Goal: Transaction & Acquisition: Book appointment/travel/reservation

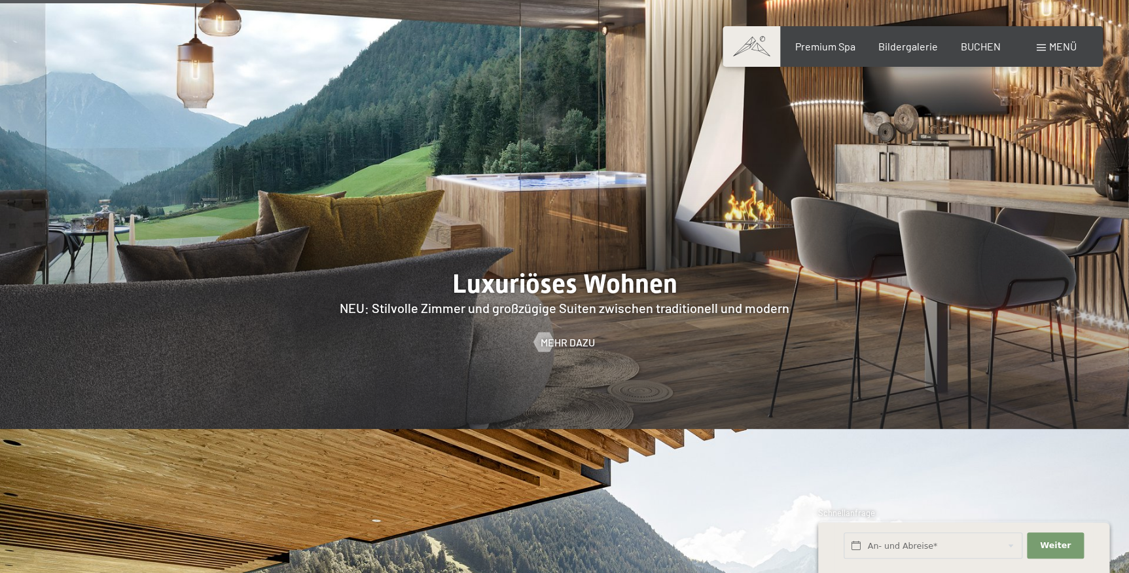
scroll to position [1487, 0]
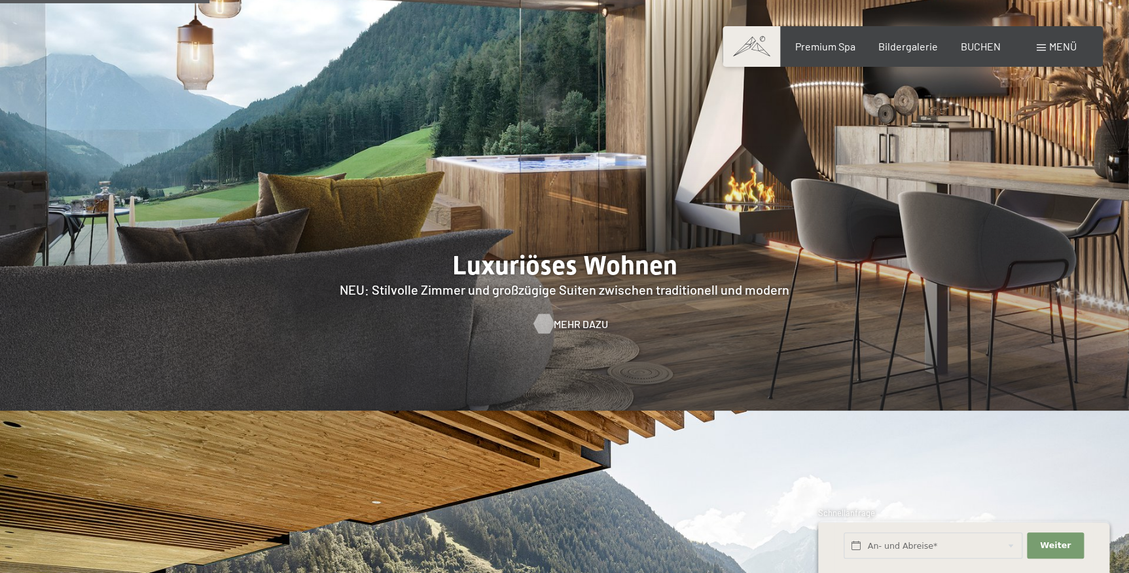
click at [581, 317] on span "Mehr dazu" at bounding box center [581, 324] width 54 height 14
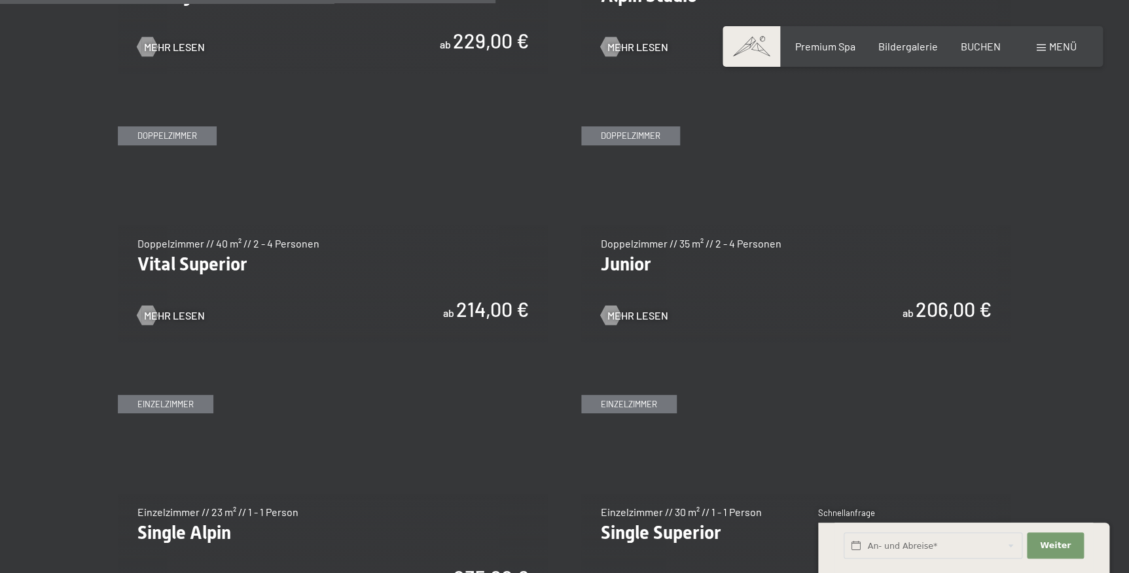
scroll to position [1845, 0]
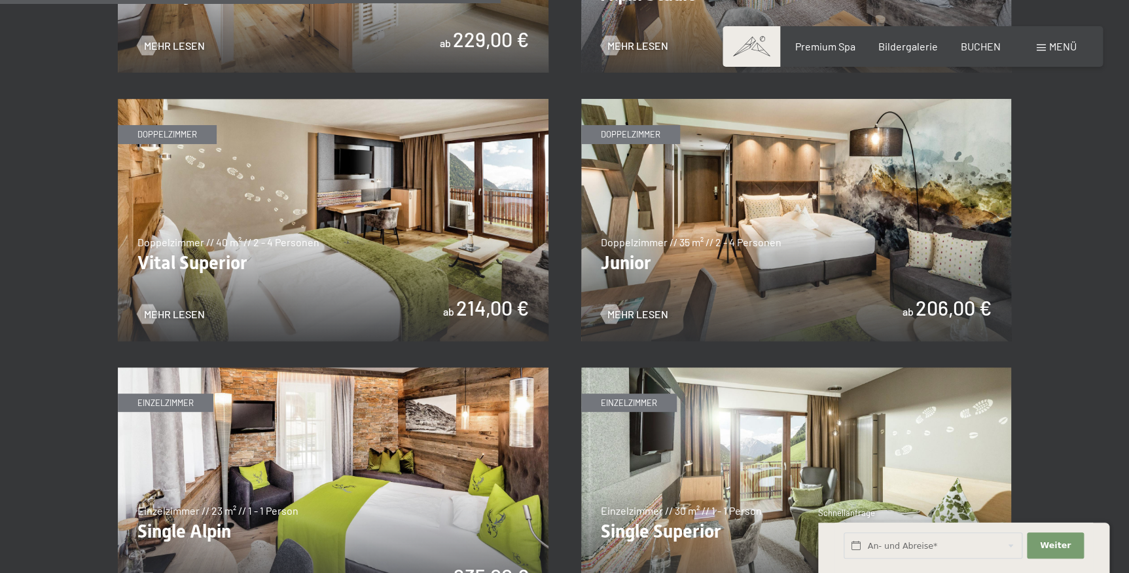
click at [297, 266] on img at bounding box center [333, 220] width 431 height 242
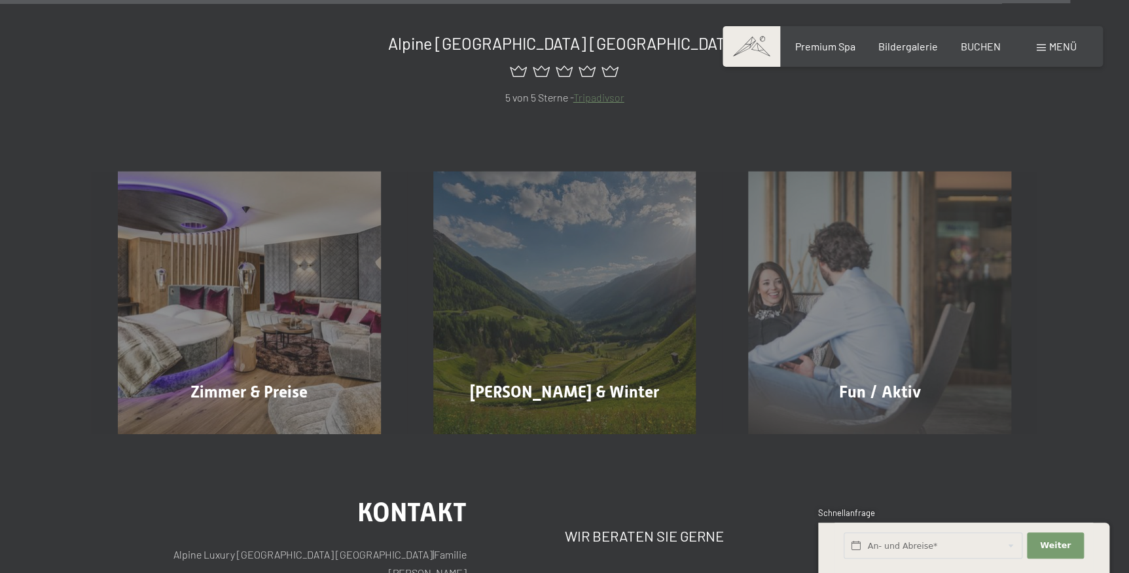
scroll to position [6962, 0]
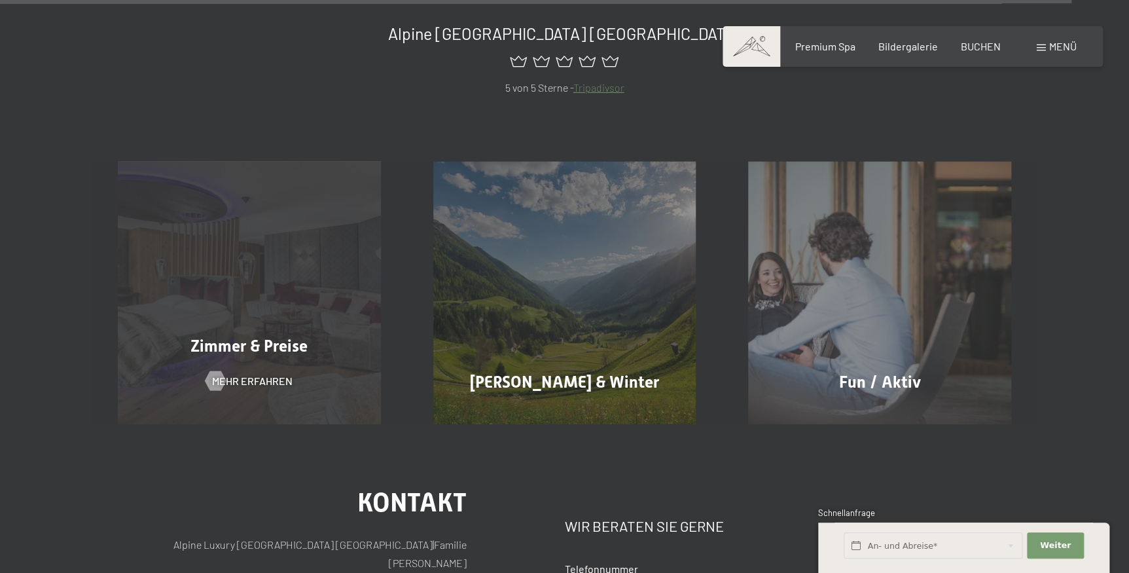
click at [242, 336] on span "Zimmer & Preise" at bounding box center [248, 345] width 117 height 19
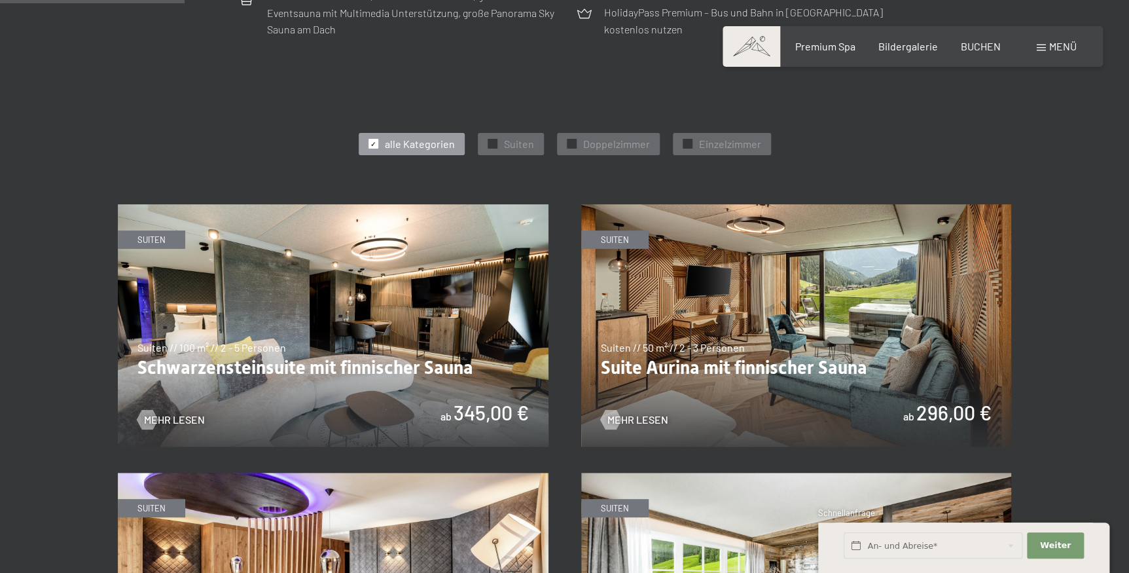
scroll to position [714, 0]
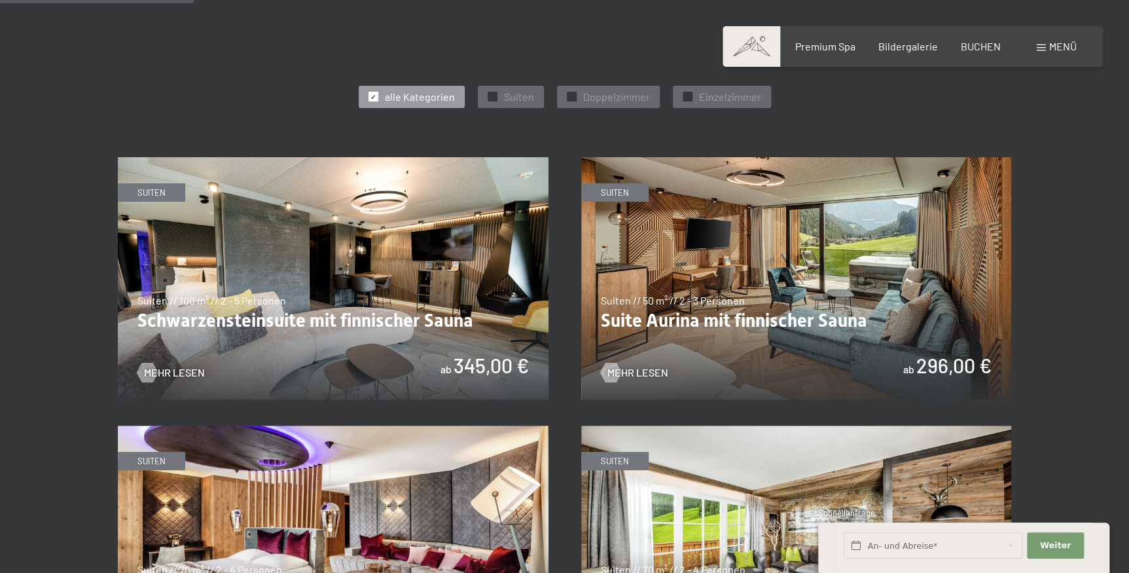
click at [741, 291] on img at bounding box center [796, 278] width 431 height 242
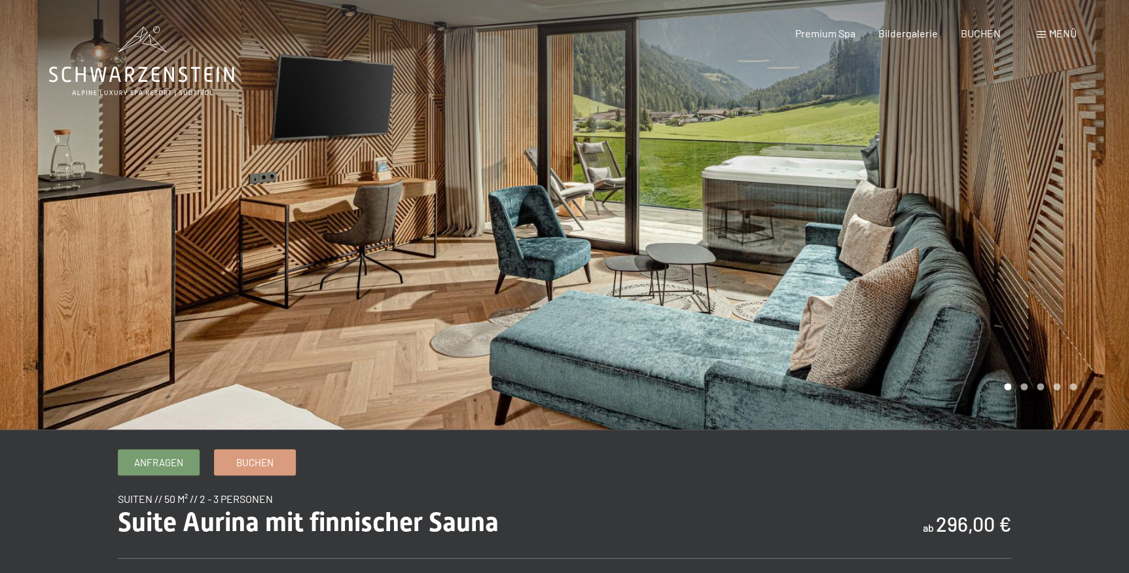
click at [1084, 234] on div at bounding box center [847, 214] width 565 height 429
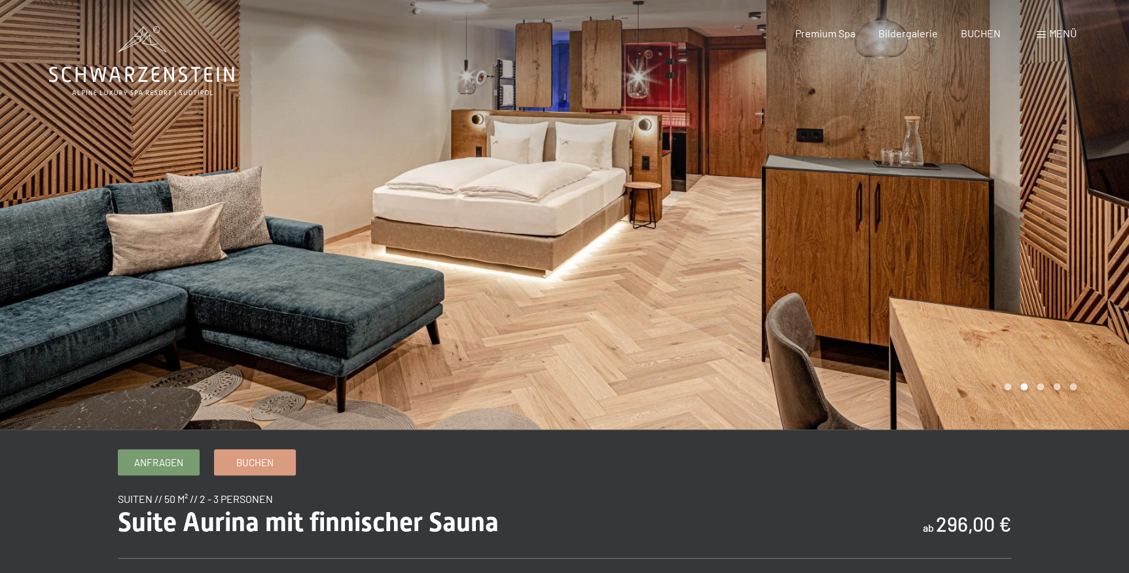
click at [1084, 234] on div at bounding box center [847, 214] width 565 height 429
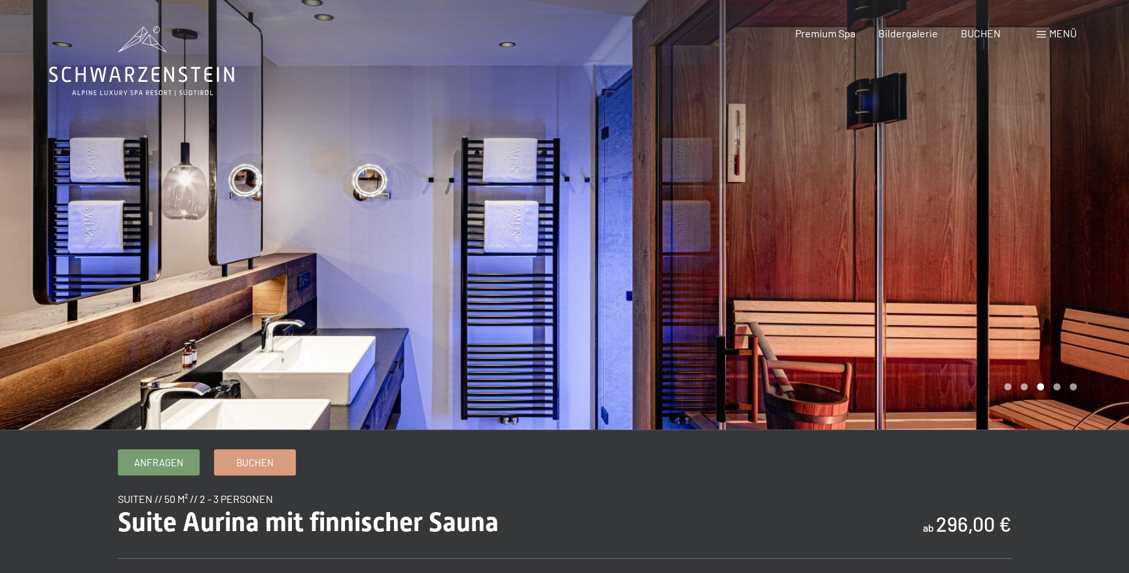
click at [1084, 234] on div at bounding box center [847, 214] width 565 height 429
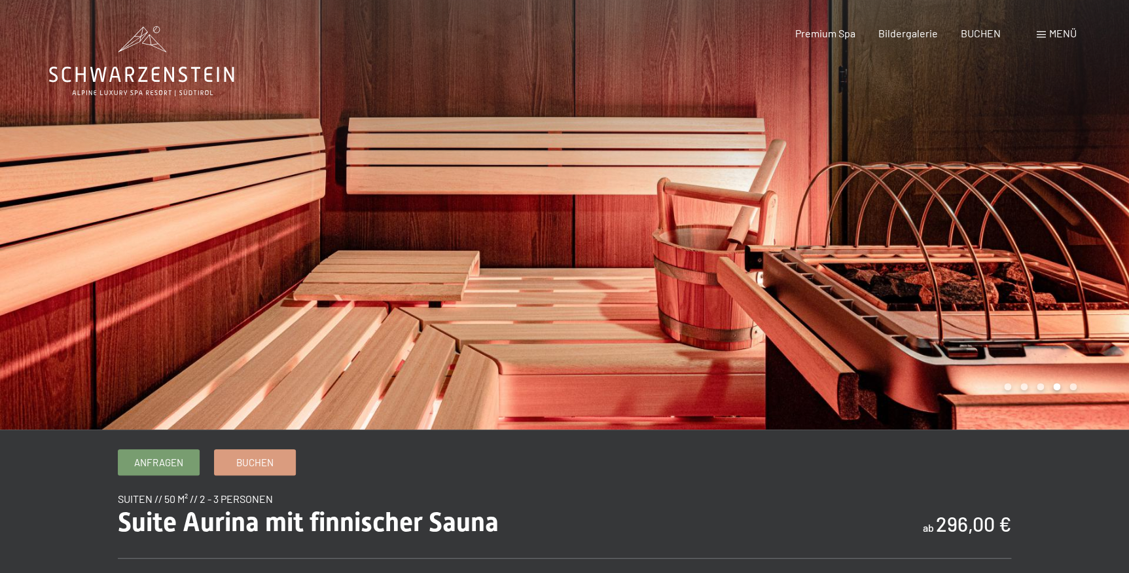
click at [1084, 234] on div at bounding box center [847, 214] width 565 height 429
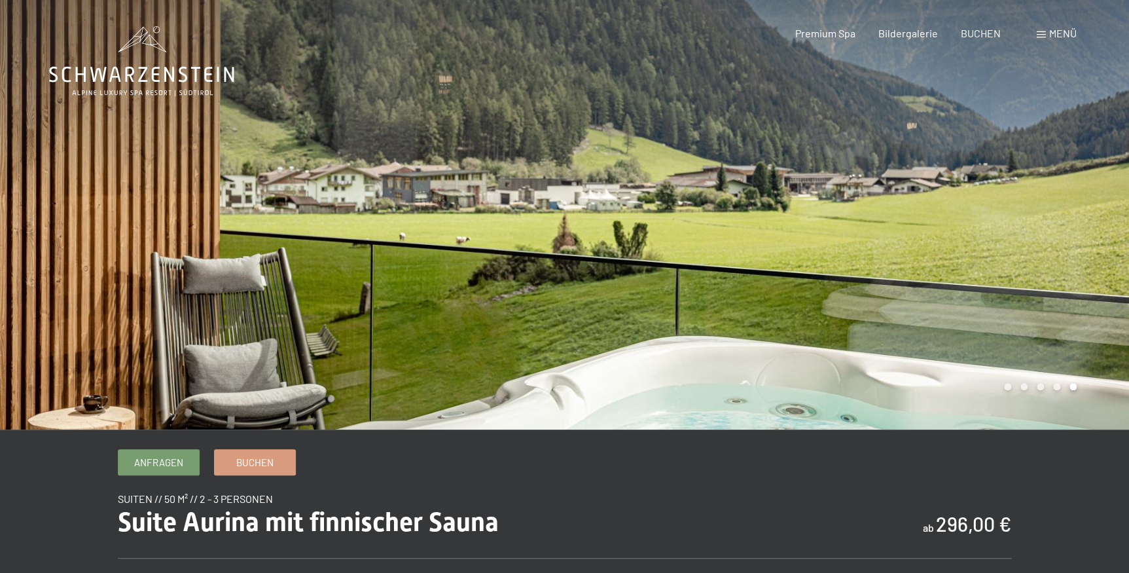
click at [1084, 234] on div at bounding box center [847, 214] width 565 height 429
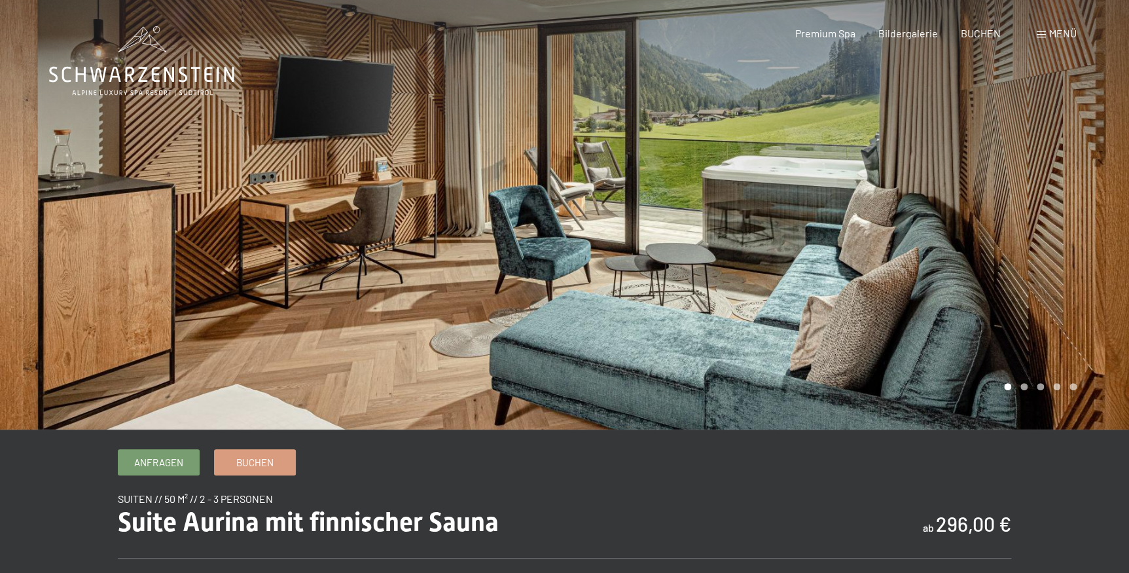
click at [1084, 234] on div at bounding box center [847, 214] width 565 height 429
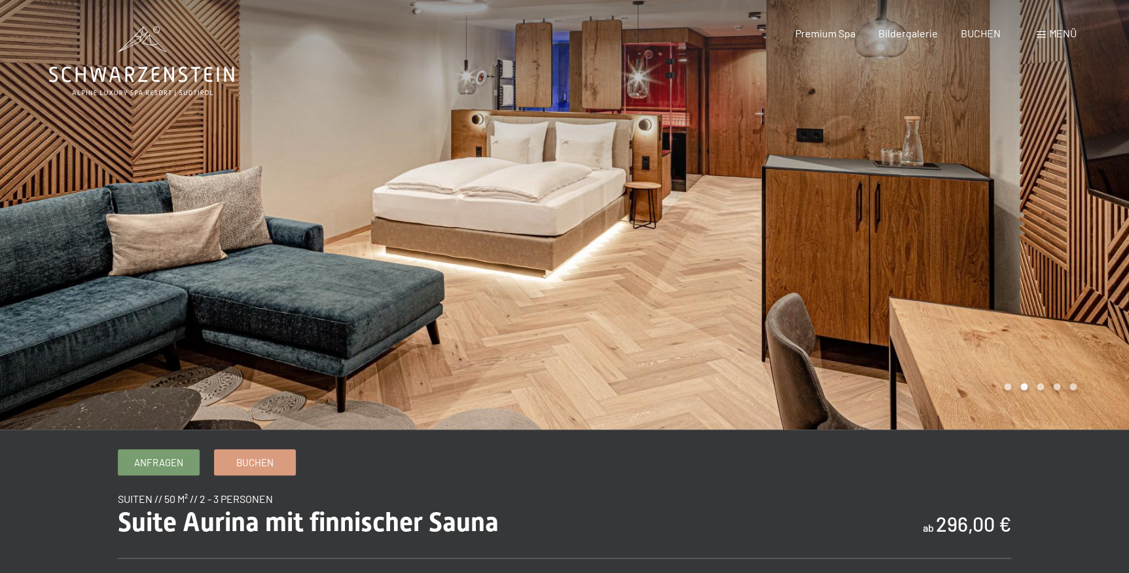
click at [1084, 234] on div at bounding box center [847, 214] width 565 height 429
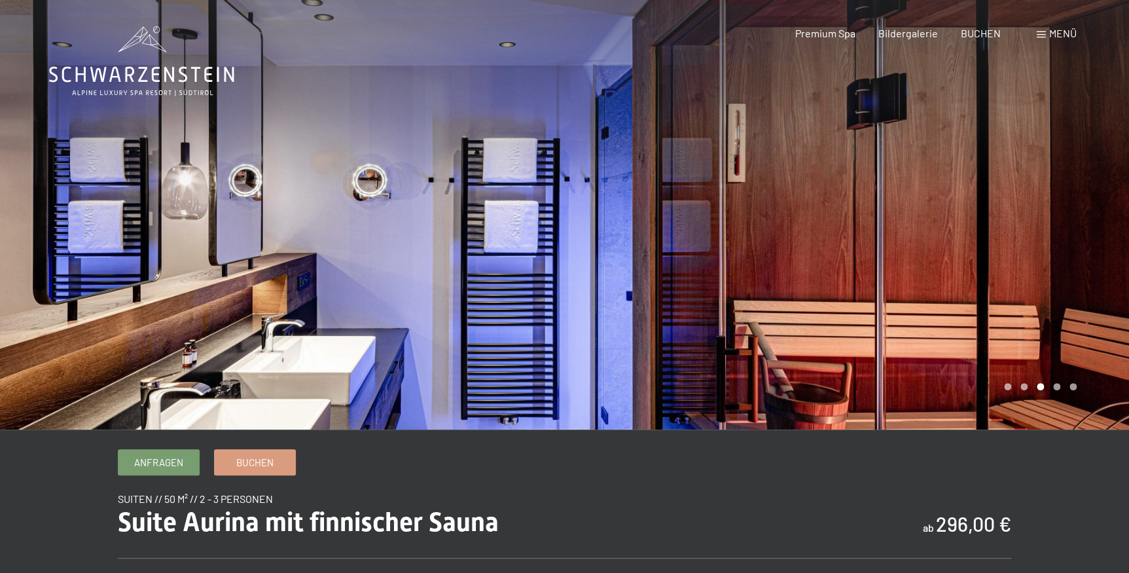
click at [1084, 234] on div at bounding box center [847, 214] width 565 height 429
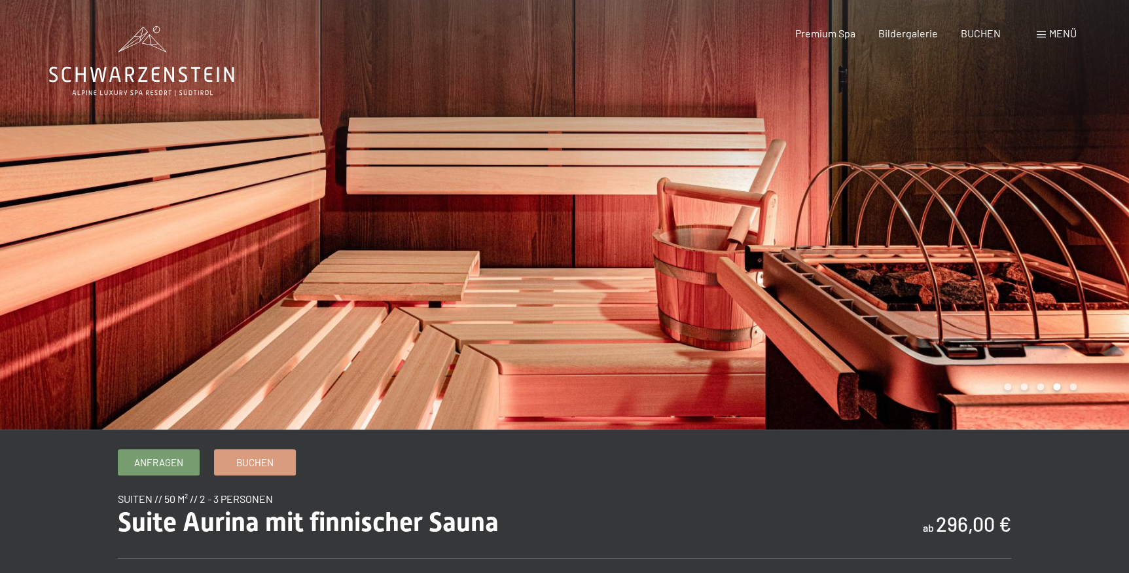
click at [1084, 234] on div at bounding box center [847, 214] width 565 height 429
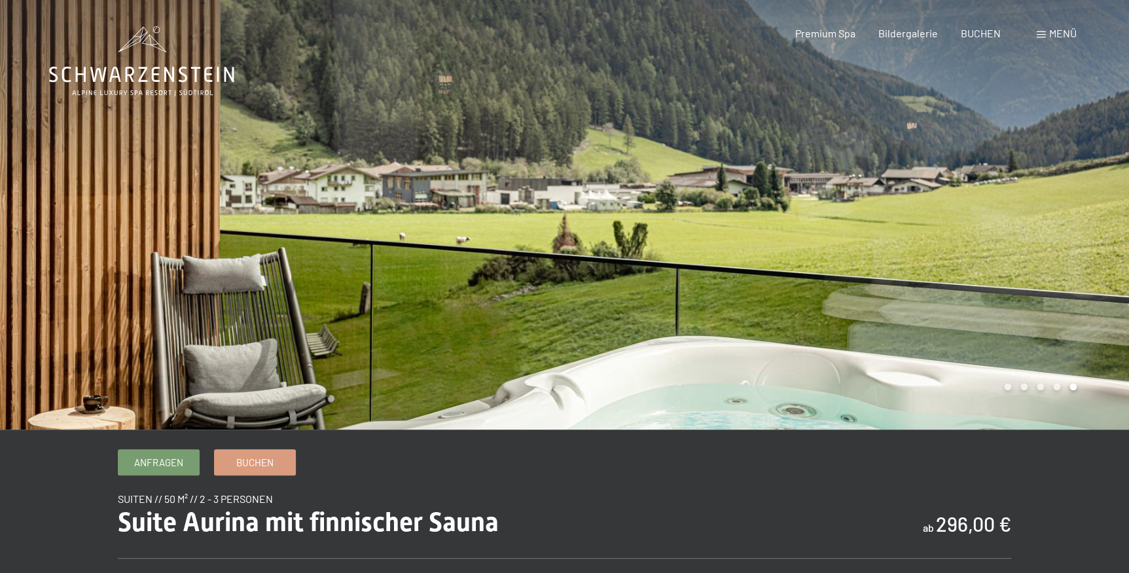
click at [1084, 234] on div at bounding box center [847, 214] width 565 height 429
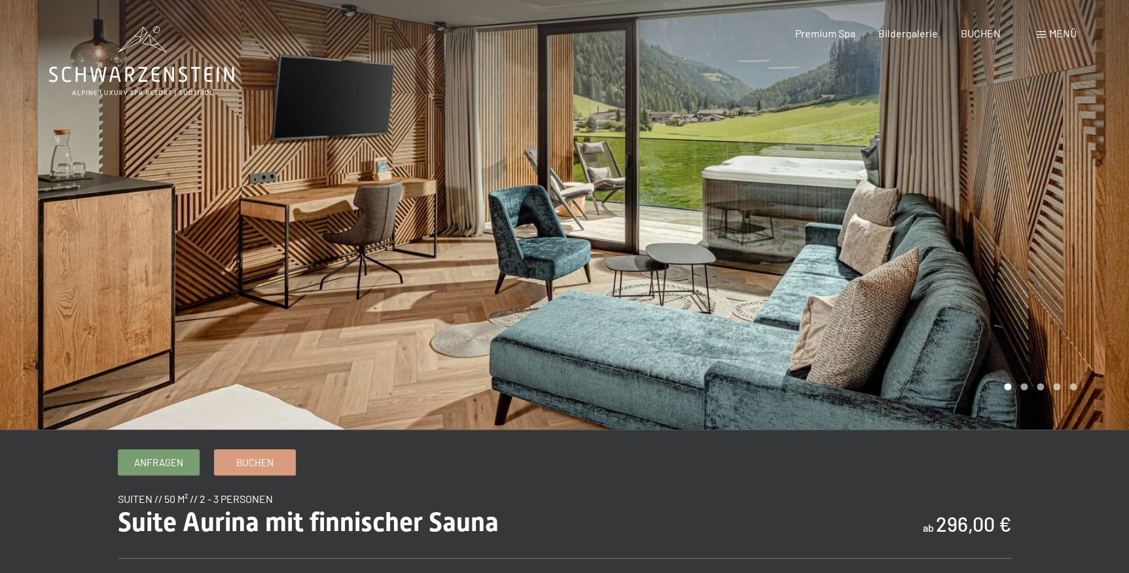
click at [1084, 234] on div at bounding box center [847, 214] width 565 height 429
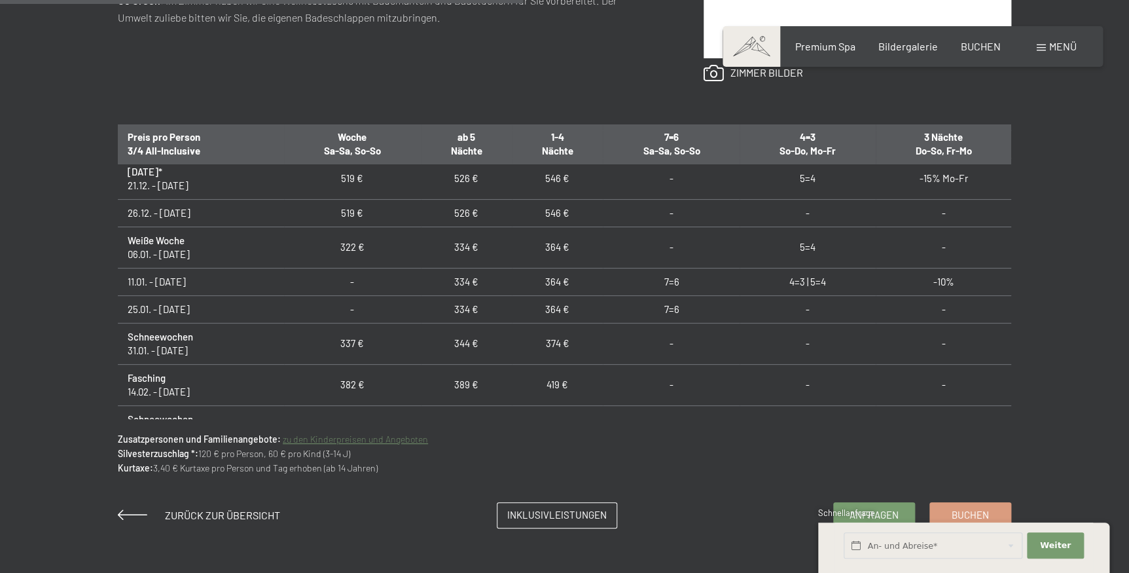
scroll to position [297, 0]
